Goal: Navigation & Orientation: Find specific page/section

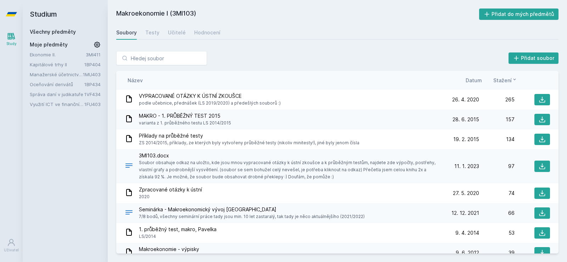
click at [47, 65] on link "Kapitálové trhy II" at bounding box center [57, 64] width 55 height 7
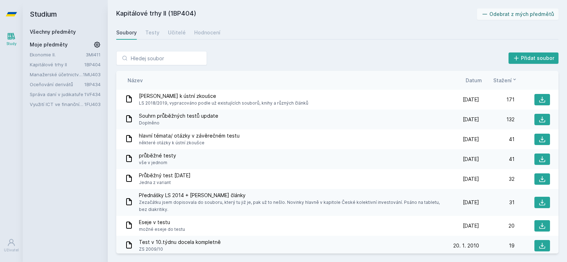
click at [182, 15] on h2 "Kapitálové trhy II (1BP404)" at bounding box center [296, 14] width 361 height 11
copy h2 "1BP404"
click at [37, 53] on link "Ekonomie II." at bounding box center [58, 54] width 56 height 7
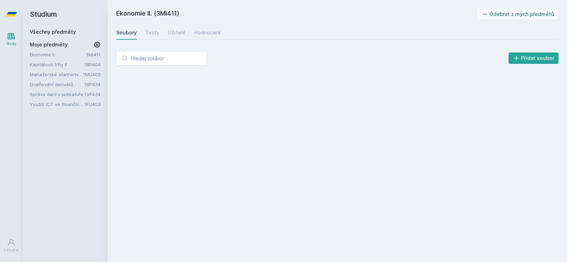
click at [131, 13] on h2 "Ekonomie II. (3MI411)" at bounding box center [296, 14] width 361 height 11
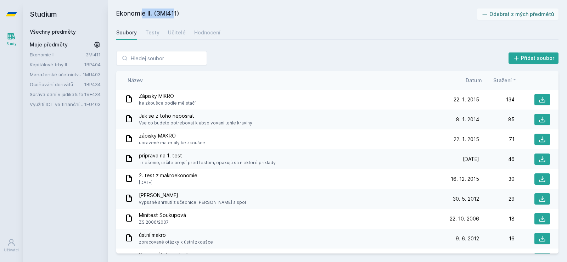
drag, startPoint x: 131, startPoint y: 13, endPoint x: 151, endPoint y: 13, distance: 20.2
click at [151, 13] on h2 "Ekonomie II. (3MI411)" at bounding box center [296, 14] width 361 height 11
copy h2 "Ekonomie II."
click at [91, 27] on h2 "Studium" at bounding box center [65, 14] width 71 height 28
click at [52, 68] on link "Kapitálové trhy II" at bounding box center [57, 64] width 55 height 7
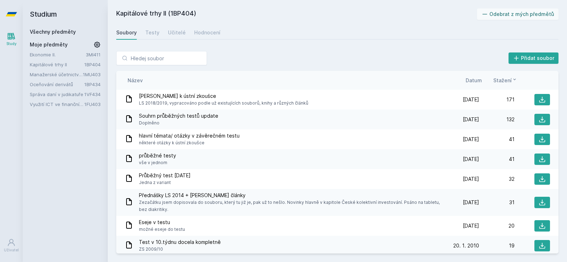
click at [124, 13] on h2 "Kapitálové trhy II (1BP404)" at bounding box center [296, 14] width 361 height 11
drag, startPoint x: 124, startPoint y: 13, endPoint x: 228, endPoint y: 6, distance: 104.8
click at [228, 6] on div "Kapitálové trhy II (1BP404) Odebrat z mých předmětů Soubory Testy Učitelé Hodno…" at bounding box center [338, 131] width 460 height 262
copy div "Kapitálové trhy II (1BP404)"
click at [358, 41] on div "Kapitálové trhy II (1BP404) Odebrat z mých předmětů Soubory Testy Učitelé Hodno…" at bounding box center [337, 131] width 443 height 245
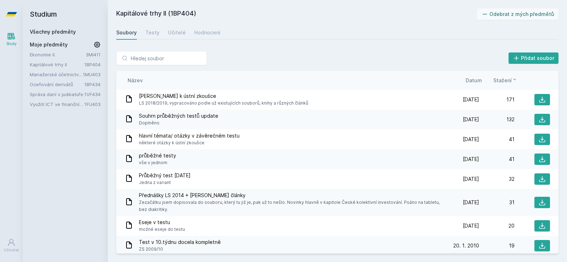
click at [50, 73] on link "Manažerské účetnictví II." at bounding box center [56, 74] width 53 height 7
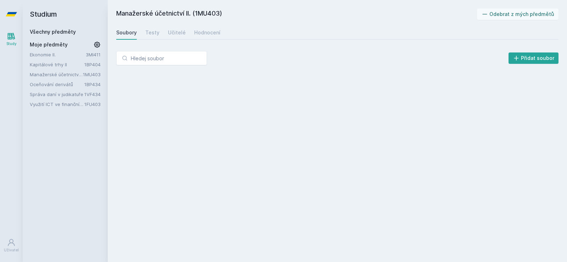
click at [123, 13] on h2 "Manažerské účetnictví II. (1MU403)" at bounding box center [296, 14] width 361 height 11
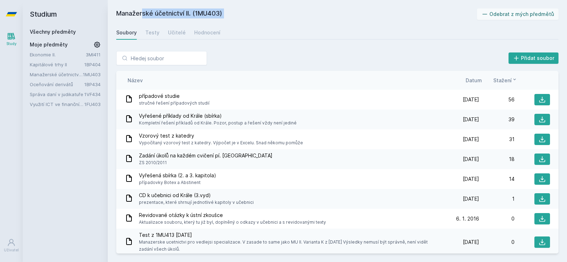
drag, startPoint x: 123, startPoint y: 13, endPoint x: 263, endPoint y: 13, distance: 140.8
click at [263, 13] on h2 "Manažerské účetnictví II. (1MU403)" at bounding box center [296, 14] width 361 height 11
copy div "Manažerské účetnictví II. (1MU403)"
click at [227, 15] on h2 "Manažerské účetnictví II. (1MU403)" at bounding box center [296, 14] width 361 height 11
click at [57, 83] on link "Oceňování derivátů" at bounding box center [57, 84] width 55 height 7
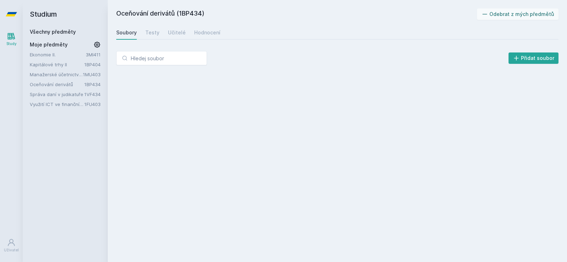
click at [215, 17] on h2 "Oceňování derivátů (1BP434)" at bounding box center [296, 14] width 361 height 11
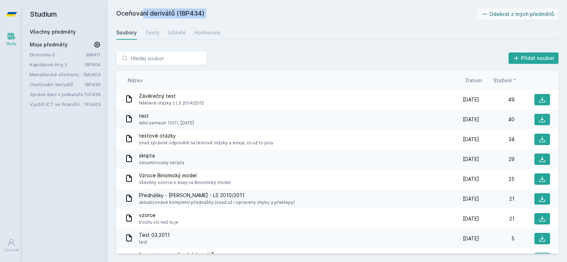
drag, startPoint x: 215, startPoint y: 17, endPoint x: 124, endPoint y: 13, distance: 90.1
click at [124, 13] on h2 "Oceňování derivátů (1BP434)" at bounding box center [296, 14] width 361 height 11
copy div "Oceňování derivátů (1BP434)"
click at [346, 40] on div "Oceňování derivátů (1BP434) Odebrat z mých předmětů Soubory Testy Učitelé Hodno…" at bounding box center [337, 131] width 443 height 245
click at [54, 95] on link "Správa daní v judikatuře" at bounding box center [57, 94] width 55 height 7
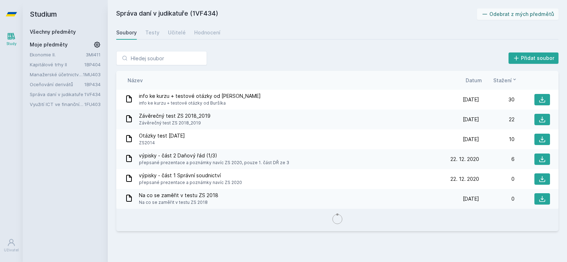
click at [127, 13] on h2 "Správa daní v judikatuře (1VF434)" at bounding box center [296, 14] width 361 height 11
drag, startPoint x: 127, startPoint y: 13, endPoint x: 253, endPoint y: 11, distance: 126.3
click at [253, 11] on h2 "Správa daní v judikatuře (1VF434)" at bounding box center [296, 14] width 361 height 11
copy div "Správa daní v judikatuře (1VF434)"
click at [368, 51] on div "Přidat soubor" at bounding box center [337, 58] width 443 height 14
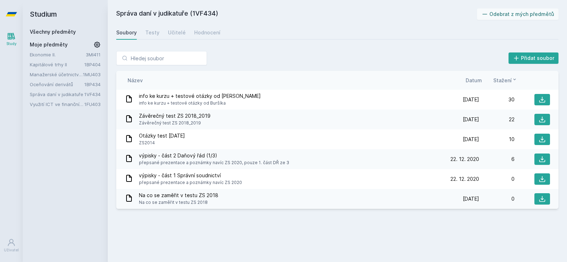
click at [60, 106] on link "Využití ICT ve finančním účetnictví" at bounding box center [57, 104] width 55 height 7
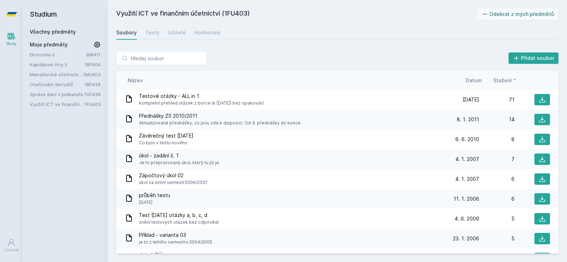
click at [127, 13] on h2 "Využití ICT ve finančním účetnictví (1FU403)" at bounding box center [296, 14] width 361 height 11
drag, startPoint x: 127, startPoint y: 13, endPoint x: 285, endPoint y: 13, distance: 158.9
click at [285, 13] on h2 "Využití ICT ve finančním účetnictví (1FU403)" at bounding box center [296, 14] width 361 height 11
copy div "Využití ICT ve finančním účetnictví (1FU403)"
click at [216, 10] on h2 "Využití ICT ve finančním účetnictví (1FU403)" at bounding box center [296, 14] width 361 height 11
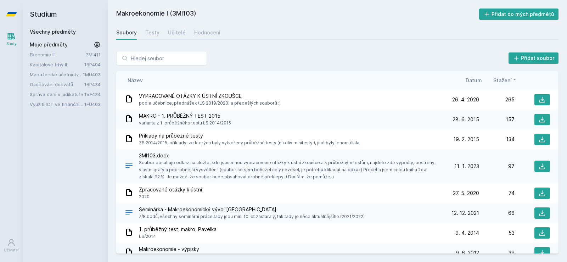
click at [54, 55] on link "Ekonomie II." at bounding box center [58, 54] width 56 height 7
